Goal: Use online tool/utility: Utilize a website feature to perform a specific function

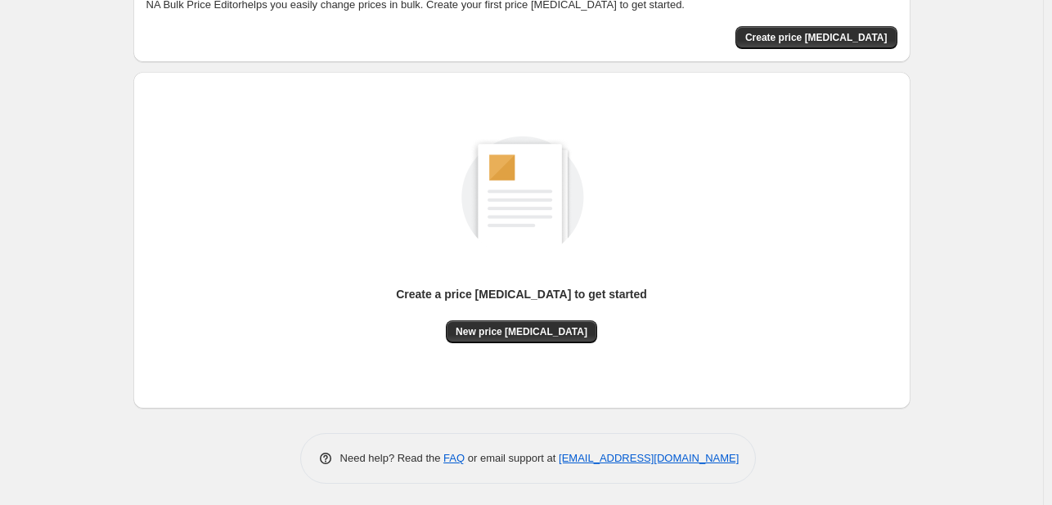
scroll to position [107, 0]
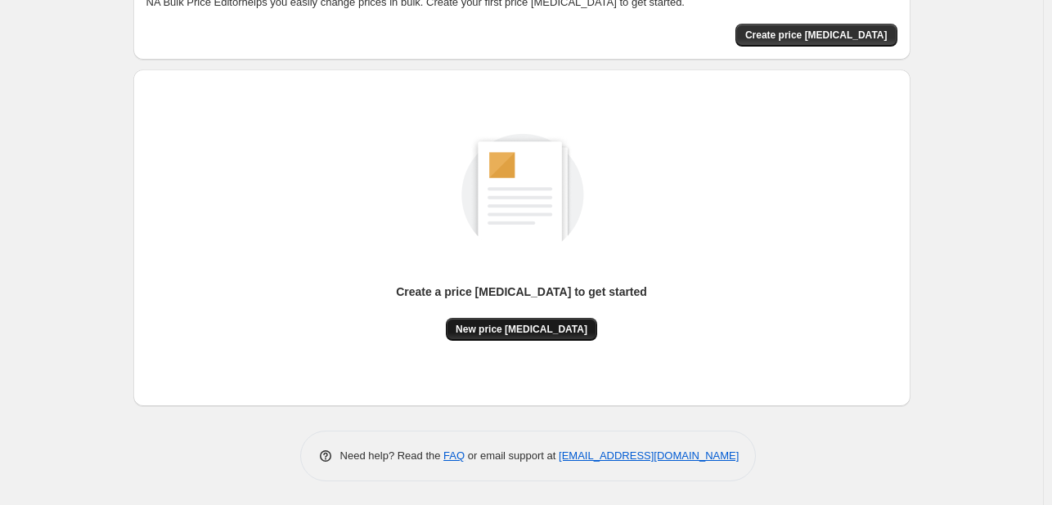
click at [499, 325] on span "New price [MEDICAL_DATA]" at bounding box center [521, 329] width 132 height 13
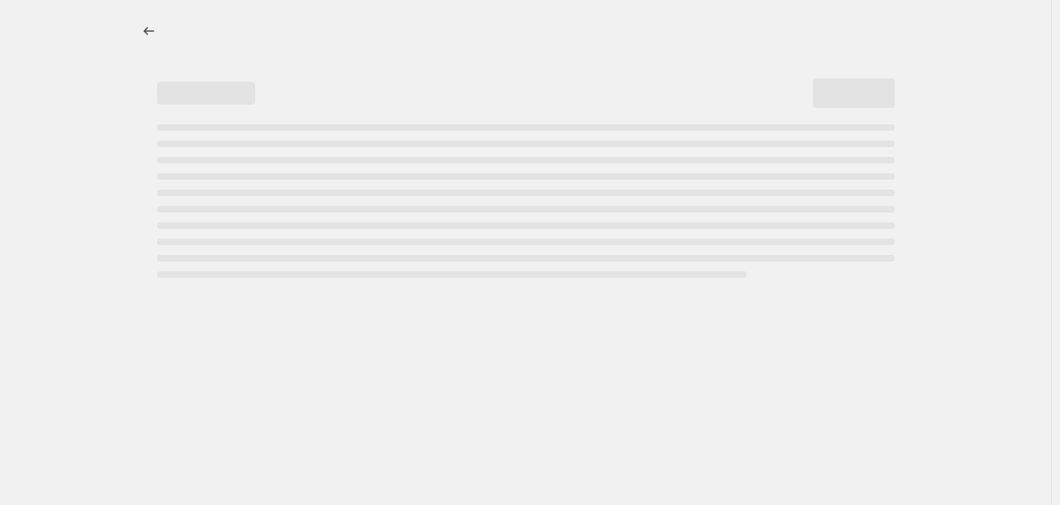
select select "percentage"
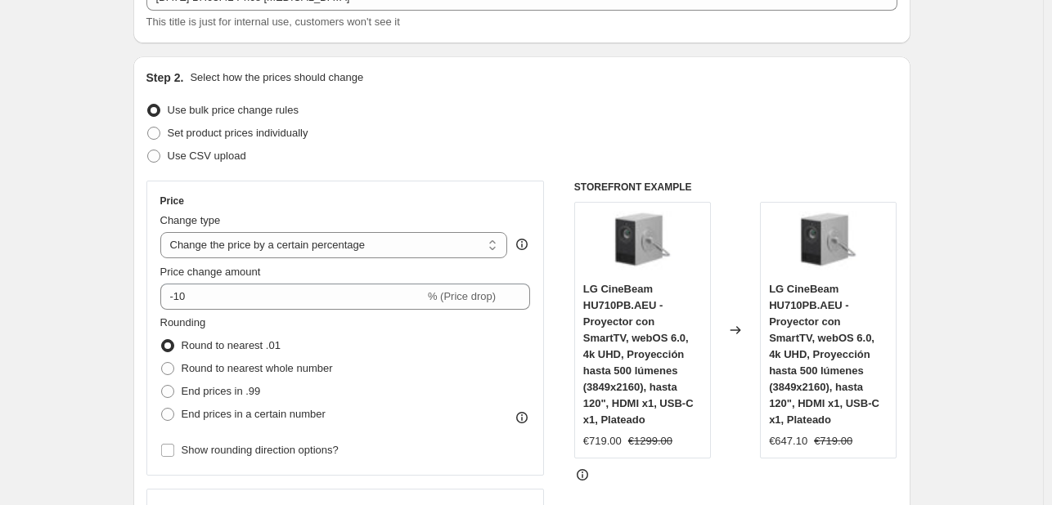
scroll to position [164, 0]
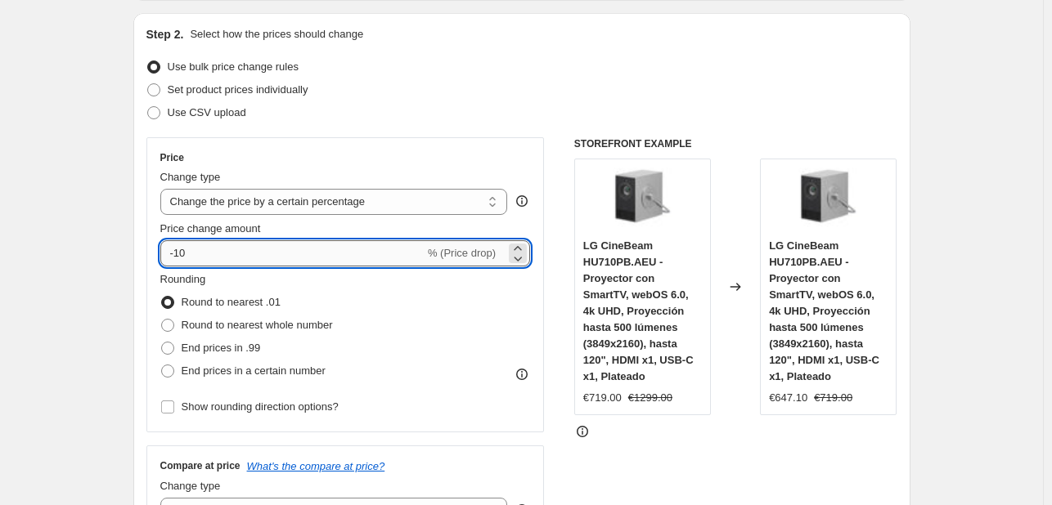
click at [304, 266] on input "-10" at bounding box center [292, 253] width 264 height 26
type input "-1"
type input "-2"
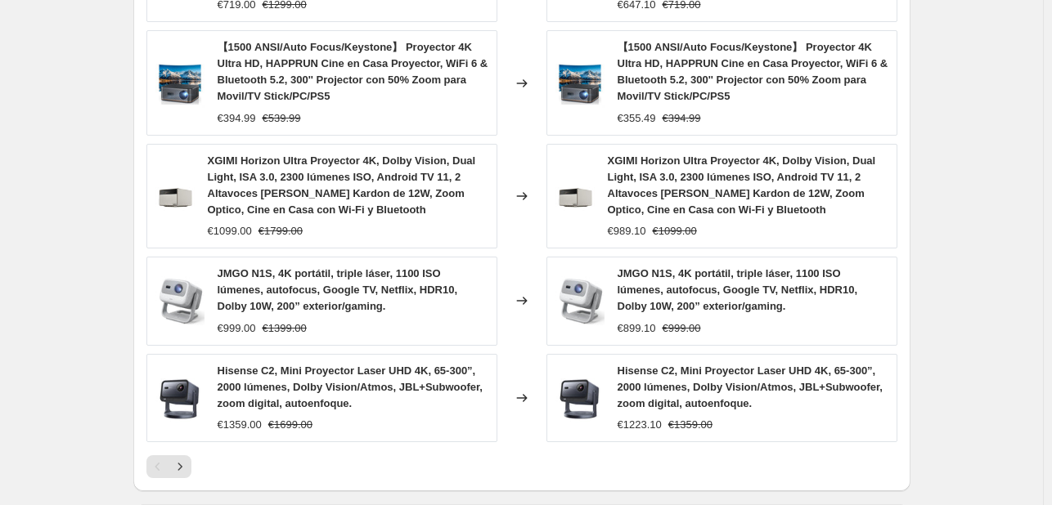
scroll to position [1285, 0]
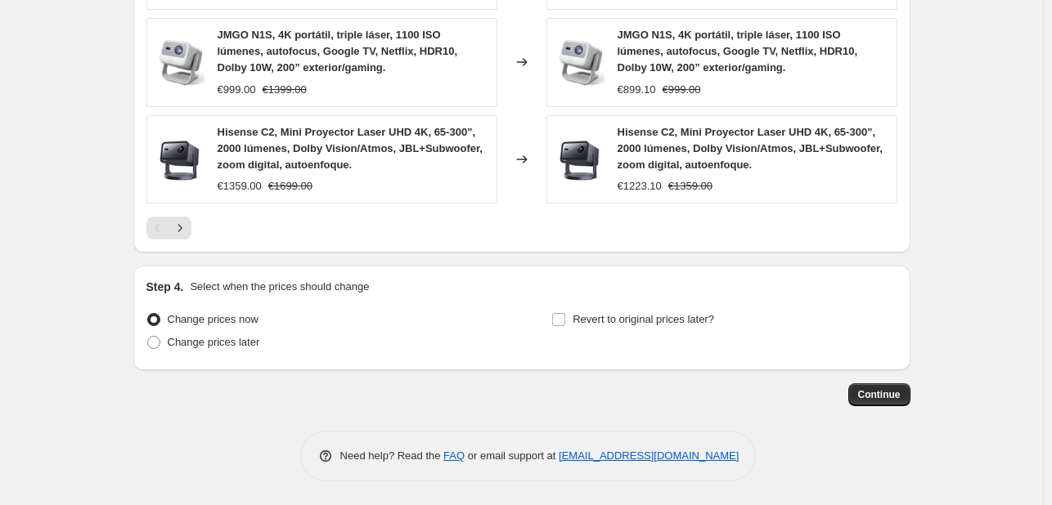
type input "-35"
click at [890, 393] on span "Continue" at bounding box center [879, 394] width 43 height 13
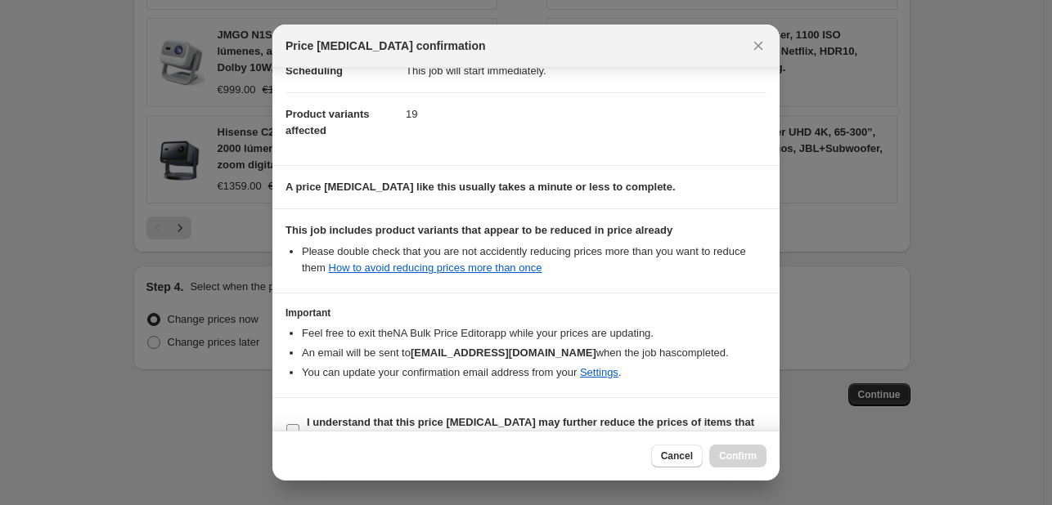
scroll to position [182, 0]
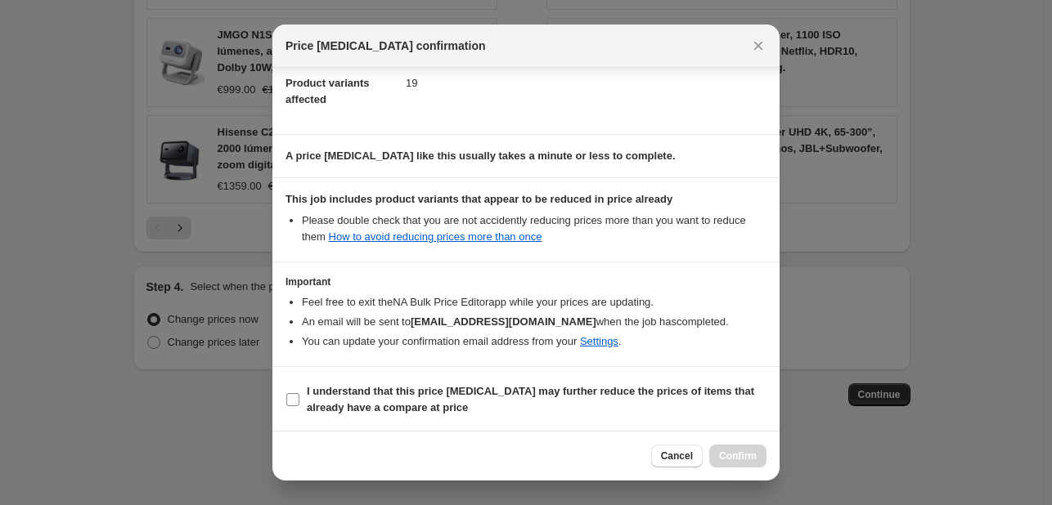
drag, startPoint x: 387, startPoint y: 392, endPoint x: 527, endPoint y: 391, distance: 140.6
click at [386, 393] on b "I understand that this price [MEDICAL_DATA] may further reduce the prices of it…" at bounding box center [530, 399] width 447 height 29
click at [299, 393] on input "I understand that this price [MEDICAL_DATA] may further reduce the prices of it…" at bounding box center [292, 399] width 13 height 13
checkbox input "true"
click at [747, 445] on button "Confirm" at bounding box center [737, 456] width 57 height 23
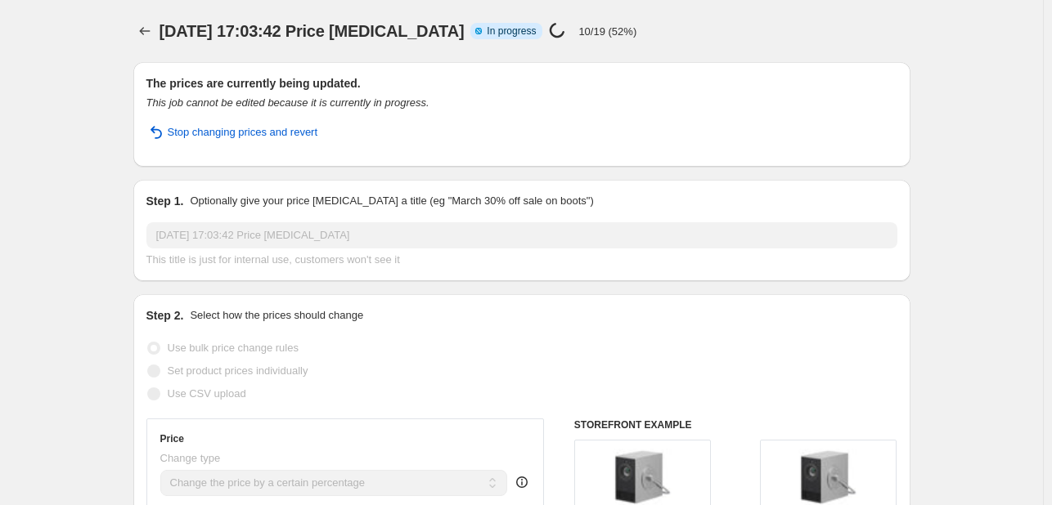
select select "percentage"
